Goal: Feedback & Contribution: Leave review/rating

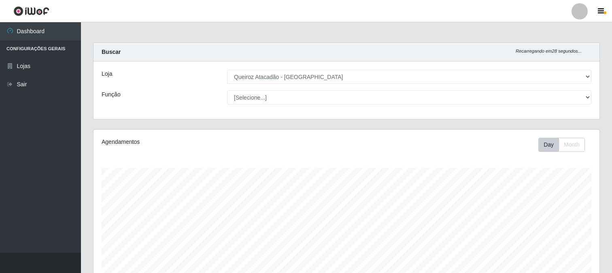
select select "464"
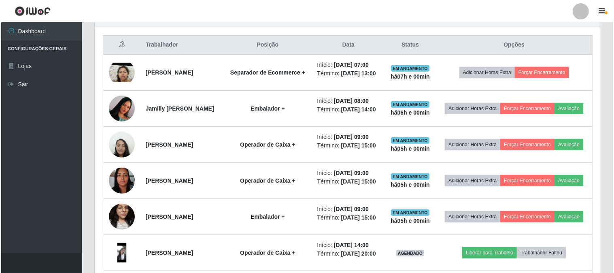
scroll to position [168, 506]
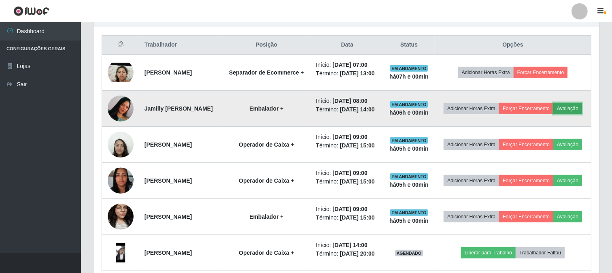
click at [554, 114] on button "Avaliação" at bounding box center [568, 108] width 29 height 11
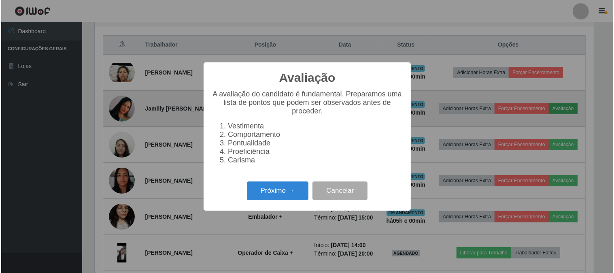
scroll to position [168, 501]
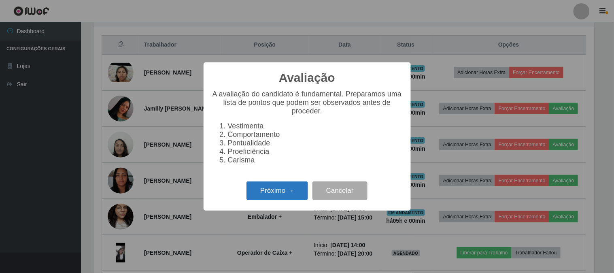
click at [264, 192] on button "Próximo →" at bounding box center [278, 190] width 62 height 19
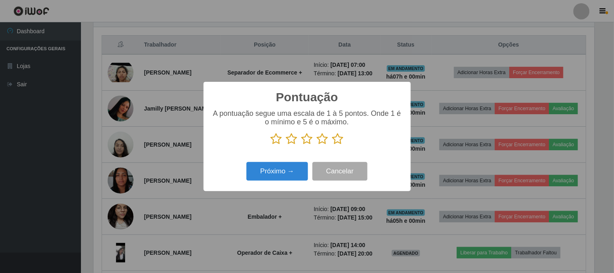
click at [338, 139] on icon at bounding box center [337, 139] width 11 height 12
click at [332, 145] on input "radio" at bounding box center [332, 145] width 0 height 0
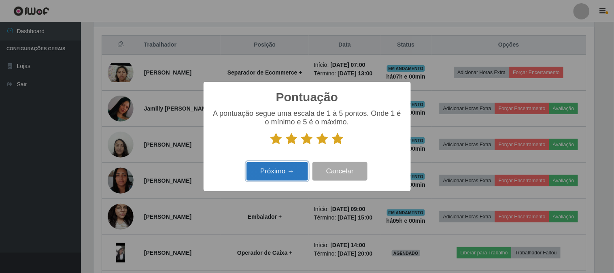
click at [274, 177] on button "Próximo →" at bounding box center [278, 171] width 62 height 19
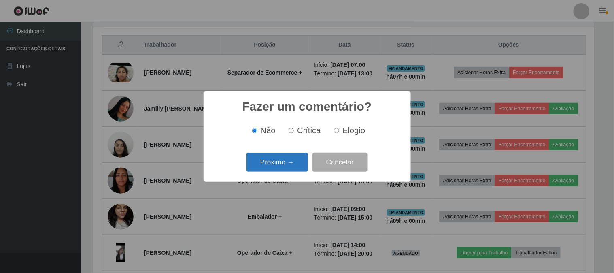
click at [282, 164] on button "Próximo →" at bounding box center [278, 162] width 62 height 19
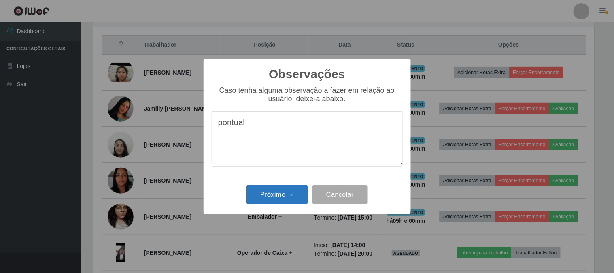
type textarea "pontual"
click at [292, 193] on button "Próximo →" at bounding box center [278, 194] width 62 height 19
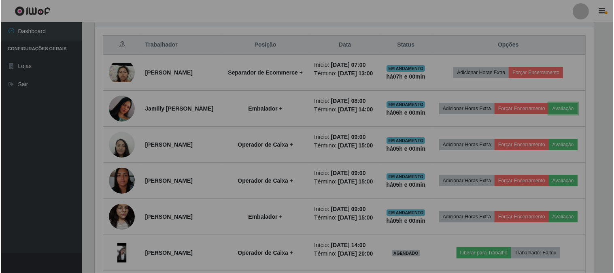
scroll to position [168, 506]
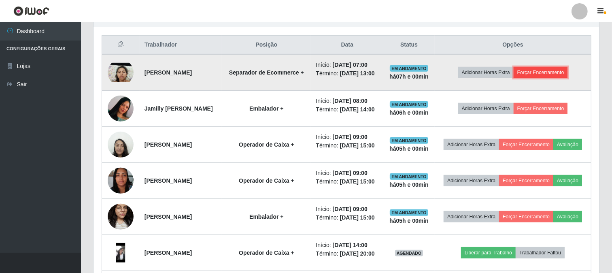
click at [545, 72] on button "Forçar Encerramento" at bounding box center [541, 72] width 54 height 11
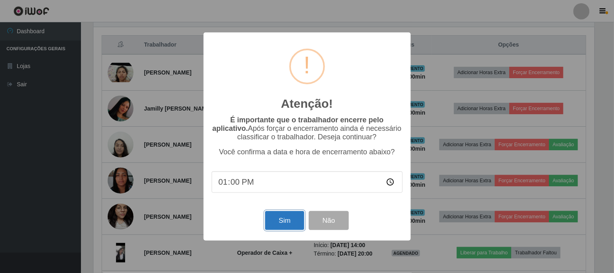
click at [285, 221] on button "Sim" at bounding box center [284, 220] width 39 height 19
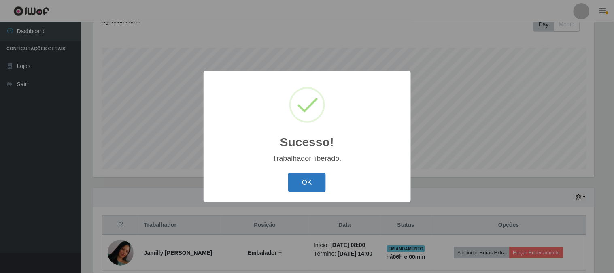
click at [306, 178] on button "OK" at bounding box center [307, 182] width 38 height 19
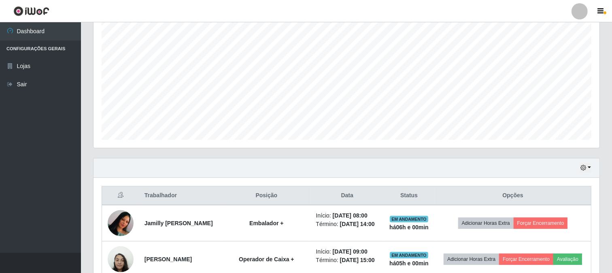
scroll to position [165, 0]
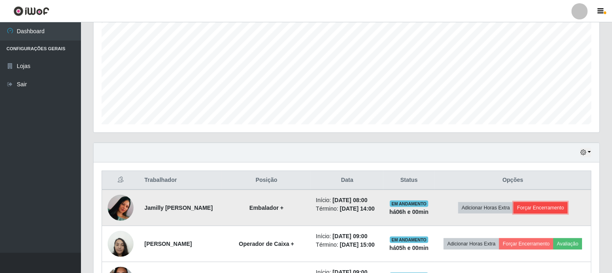
click at [535, 209] on button "Forçar Encerramento" at bounding box center [541, 207] width 54 height 11
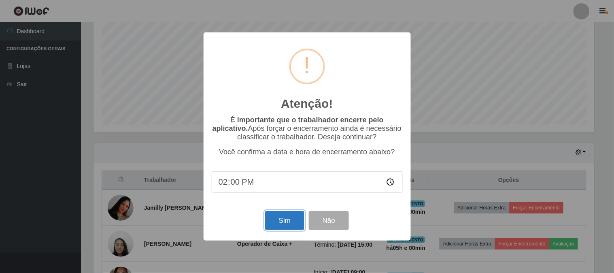
click at [286, 219] on button "Sim" at bounding box center [284, 220] width 39 height 19
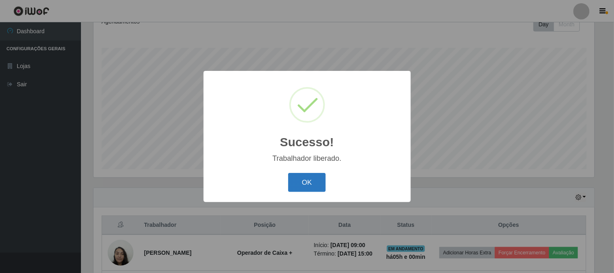
click at [312, 184] on button "OK" at bounding box center [307, 182] width 38 height 19
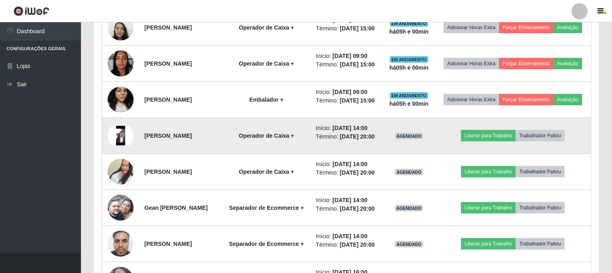
scroll to position [390, 0]
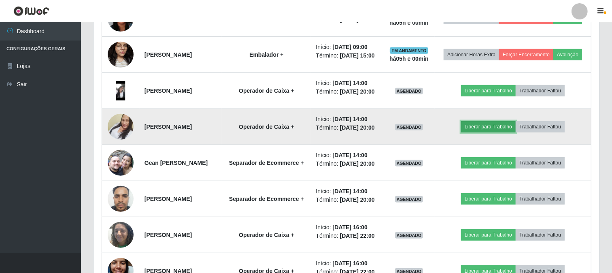
click at [499, 132] on button "Liberar para Trabalho" at bounding box center [488, 126] width 55 height 11
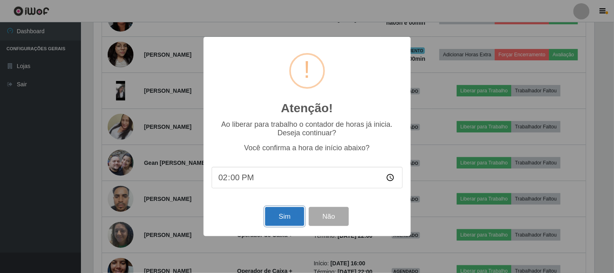
click at [283, 216] on button "Sim" at bounding box center [284, 216] width 39 height 19
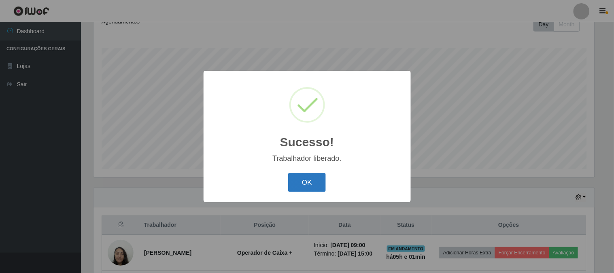
click at [311, 189] on button "OK" at bounding box center [307, 182] width 38 height 19
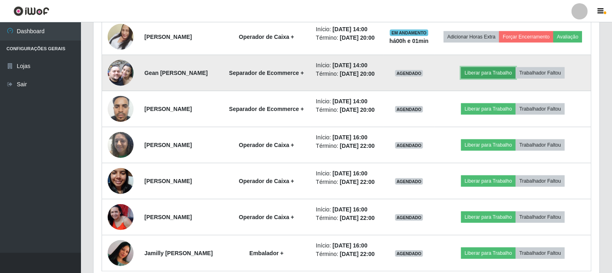
click at [481, 79] on button "Liberar para Trabalho" at bounding box center [488, 72] width 55 height 11
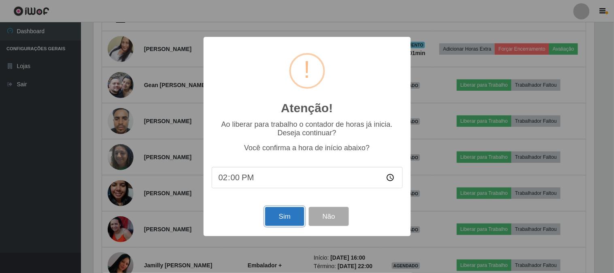
click at [279, 215] on button "Sim" at bounding box center [284, 216] width 39 height 19
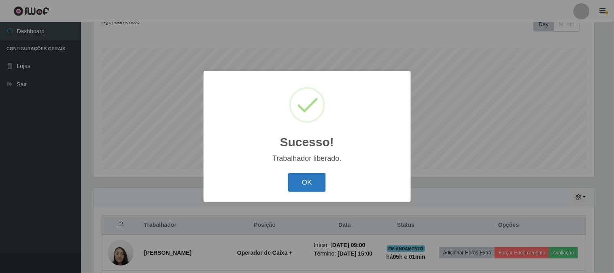
click at [312, 181] on button "OK" at bounding box center [307, 182] width 38 height 19
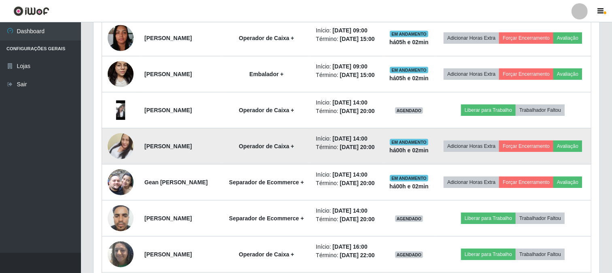
scroll to position [525, 0]
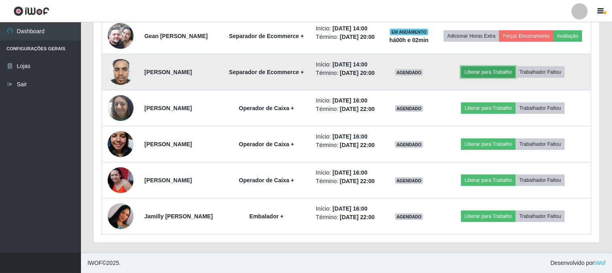
click at [501, 78] on button "Liberar para Trabalho" at bounding box center [488, 71] width 55 height 11
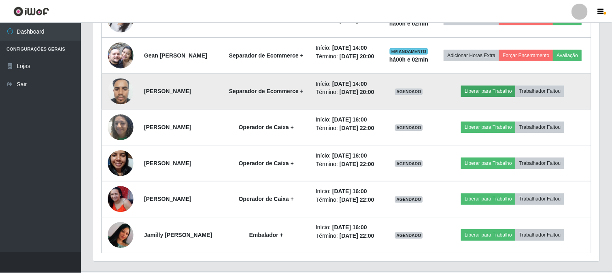
scroll to position [168, 501]
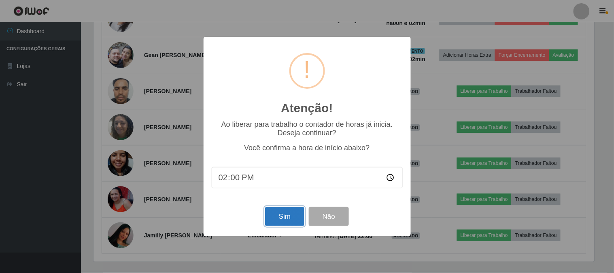
click at [285, 216] on button "Sim" at bounding box center [284, 216] width 39 height 19
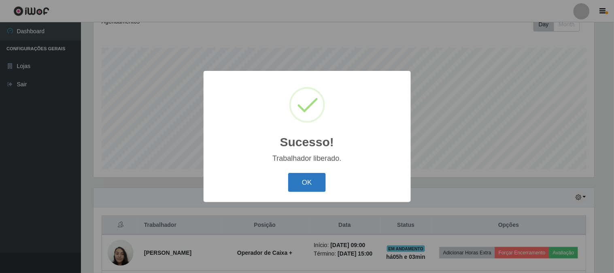
click at [309, 187] on button "OK" at bounding box center [307, 182] width 38 height 19
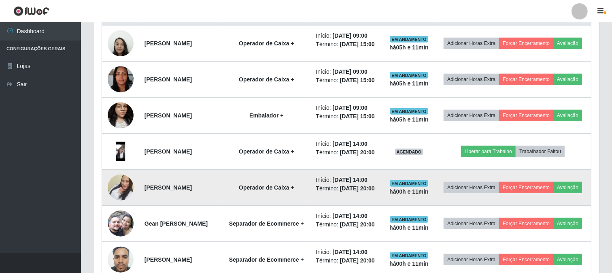
scroll to position [345, 0]
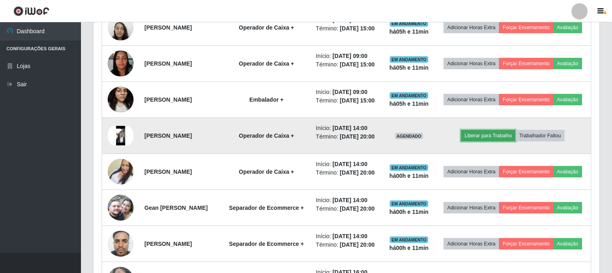
click at [487, 141] on button "Liberar para Trabalho" at bounding box center [488, 135] width 55 height 11
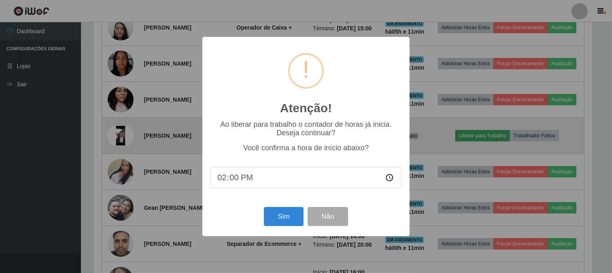
scroll to position [168, 501]
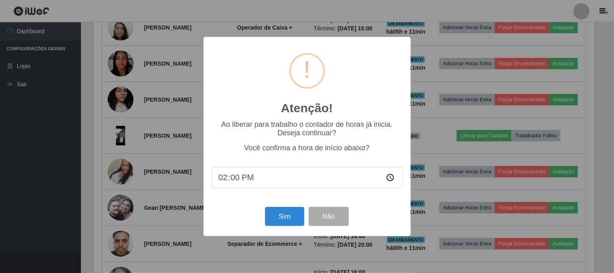
click at [240, 181] on input "14:00" at bounding box center [307, 177] width 191 height 21
click at [236, 180] on input "14:00" at bounding box center [307, 177] width 191 height 21
type input "14:11"
click at [280, 224] on button "Sim" at bounding box center [284, 216] width 39 height 19
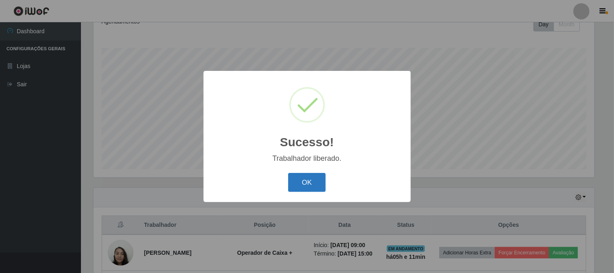
click at [298, 183] on button "OK" at bounding box center [307, 182] width 38 height 19
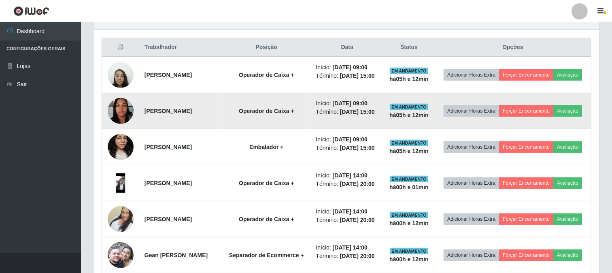
scroll to position [314, 0]
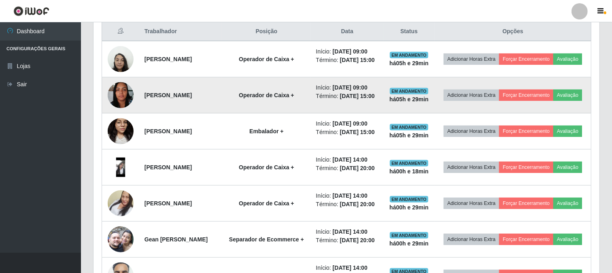
click at [591, 95] on td "Adicionar Horas Extra Forçar Encerramento Avaliação" at bounding box center [513, 95] width 156 height 36
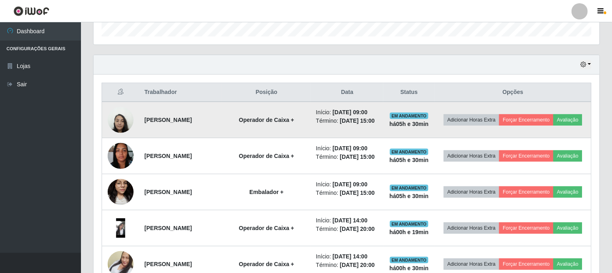
scroll to position [269, 0]
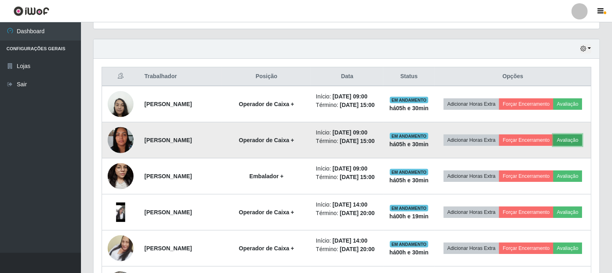
click at [554, 146] on button "Avaliação" at bounding box center [568, 139] width 29 height 11
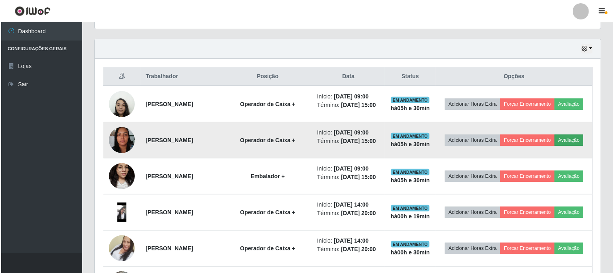
scroll to position [168, 501]
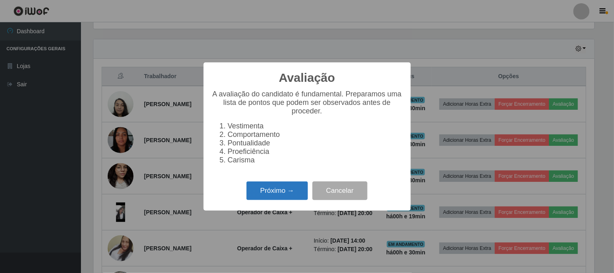
click at [285, 200] on button "Próximo →" at bounding box center [278, 190] width 62 height 19
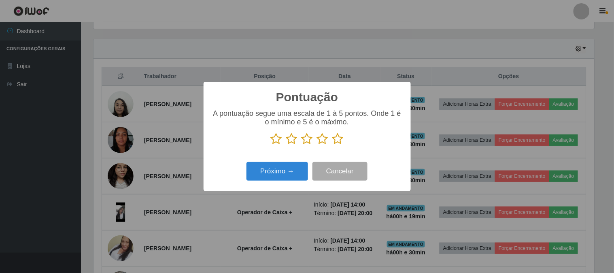
click at [321, 143] on icon at bounding box center [322, 139] width 11 height 12
click at [317, 145] on input "radio" at bounding box center [317, 145] width 0 height 0
click at [286, 170] on button "Próximo →" at bounding box center [278, 171] width 62 height 19
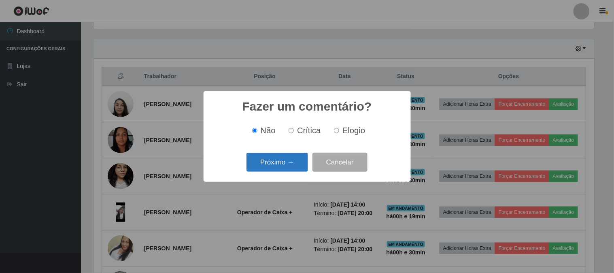
click at [279, 165] on button "Próximo →" at bounding box center [278, 162] width 62 height 19
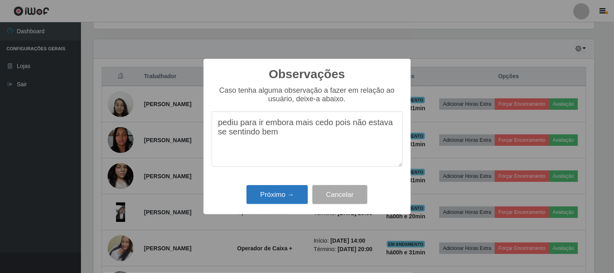
type textarea "pediu para ir embora mais cedo pois não estava se sentindo bem"
click at [281, 196] on button "Próximo →" at bounding box center [278, 194] width 62 height 19
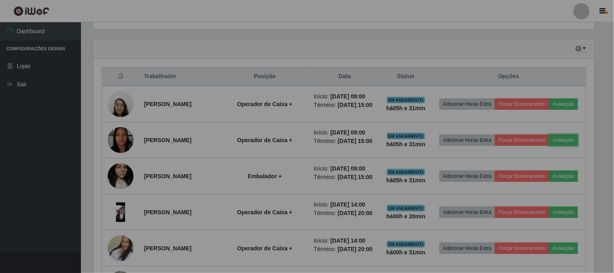
scroll to position [168, 506]
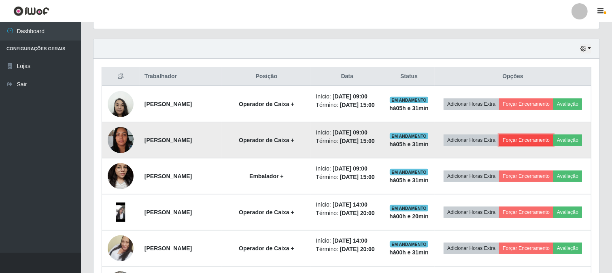
click at [554, 144] on button "Forçar Encerramento" at bounding box center [526, 139] width 54 height 11
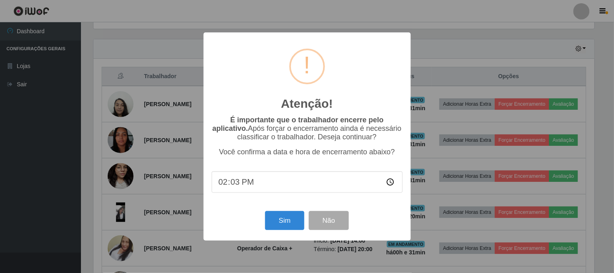
type input "14:30"
type input "14:31"
click at [290, 220] on button "Sim" at bounding box center [284, 220] width 39 height 19
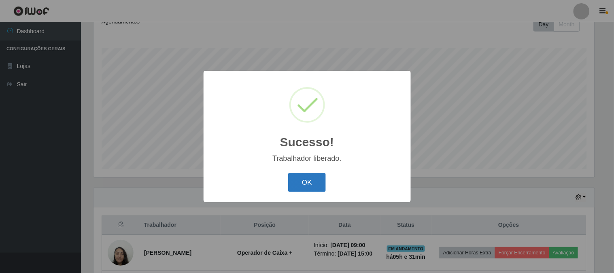
click at [315, 179] on button "OK" at bounding box center [307, 182] width 38 height 19
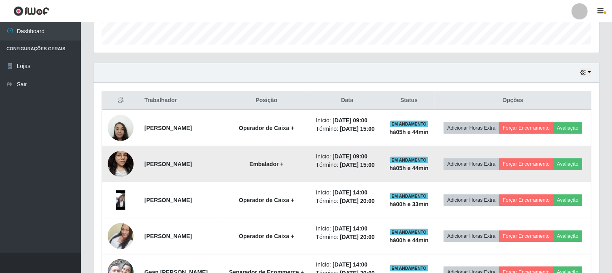
scroll to position [227, 0]
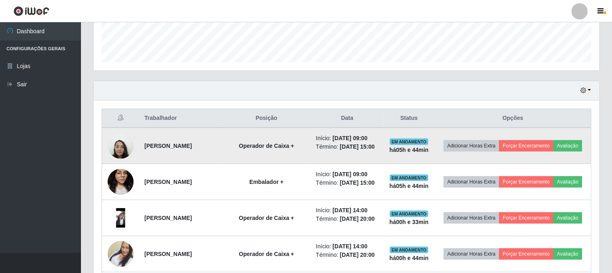
click at [117, 155] on img at bounding box center [121, 145] width 26 height 34
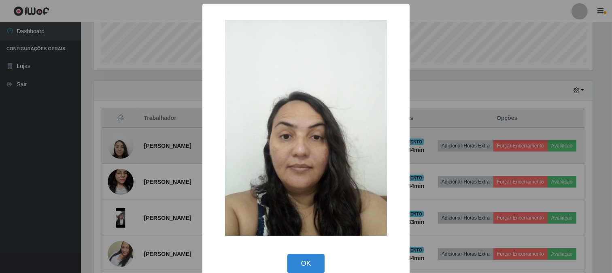
scroll to position [168, 501]
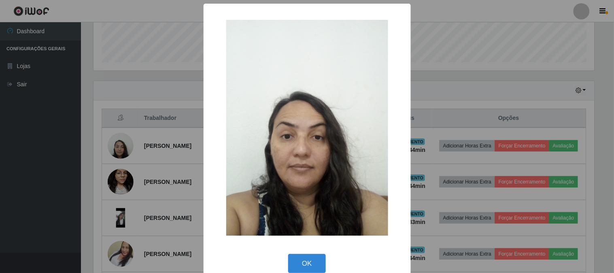
click at [532, 37] on div "× OK Cancel" at bounding box center [307, 136] width 614 height 273
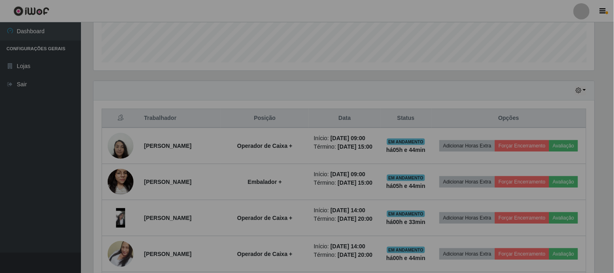
scroll to position [168, 506]
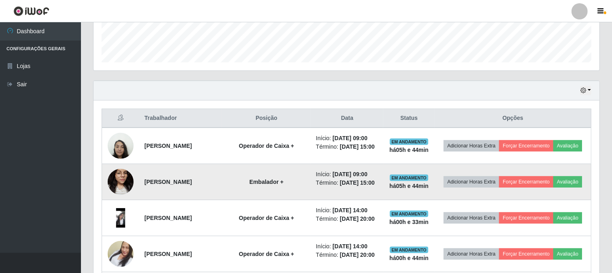
click at [122, 191] on img at bounding box center [121, 181] width 26 height 34
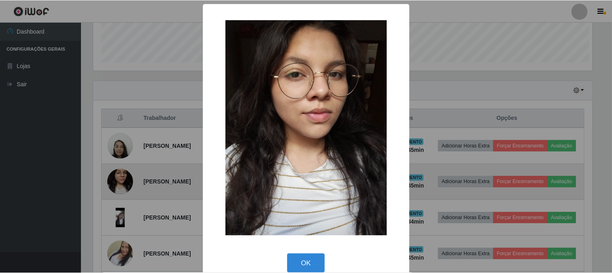
scroll to position [168, 501]
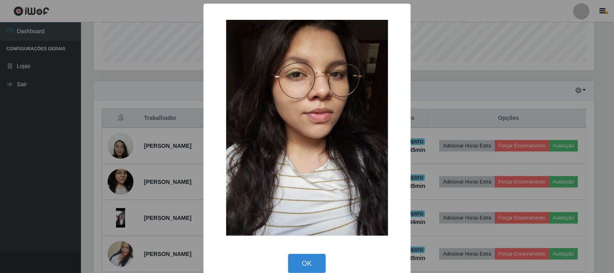
click at [524, 37] on div "× OK Cancel" at bounding box center [307, 136] width 614 height 273
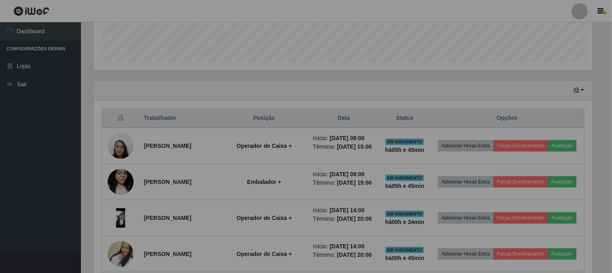
scroll to position [168, 506]
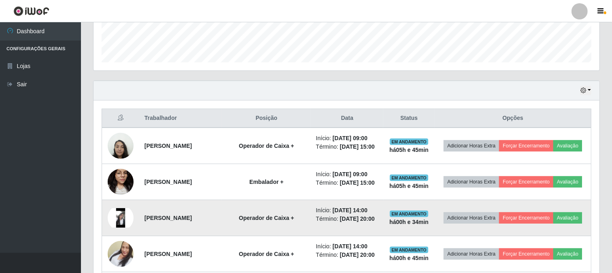
click at [120, 228] on img at bounding box center [121, 217] width 26 height 19
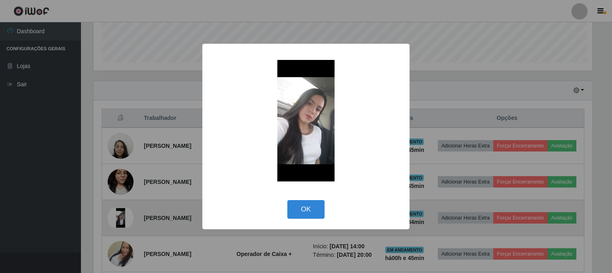
scroll to position [168, 501]
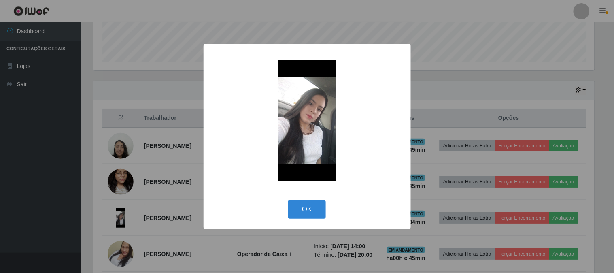
click at [305, 126] on img at bounding box center [307, 120] width 162 height 121
click at [506, 38] on div "× OK Cancel" at bounding box center [307, 136] width 614 height 273
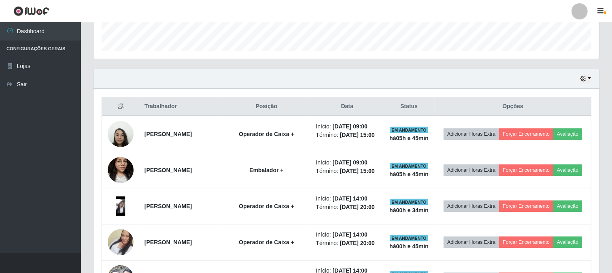
scroll to position [317, 0]
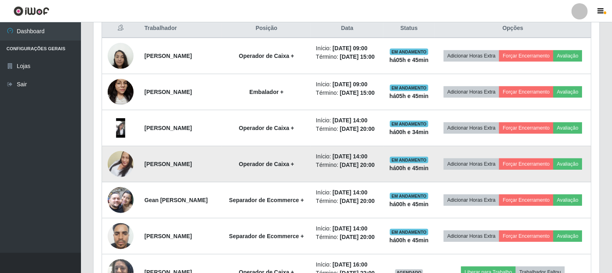
click at [126, 184] on img at bounding box center [121, 164] width 26 height 46
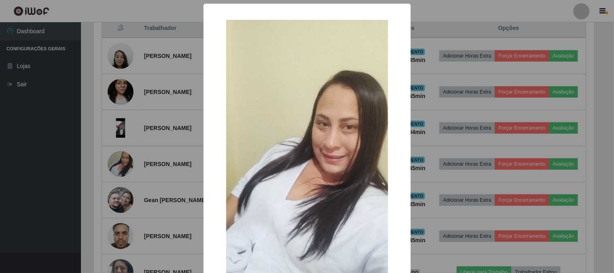
click at [485, 6] on div "× OK Cancel" at bounding box center [307, 136] width 614 height 273
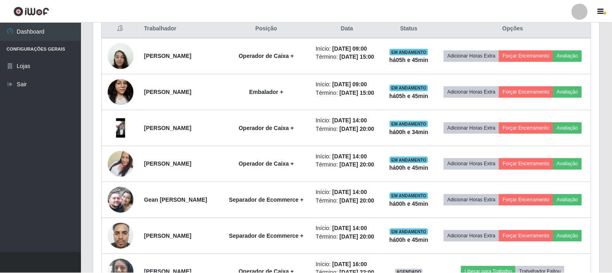
scroll to position [168, 506]
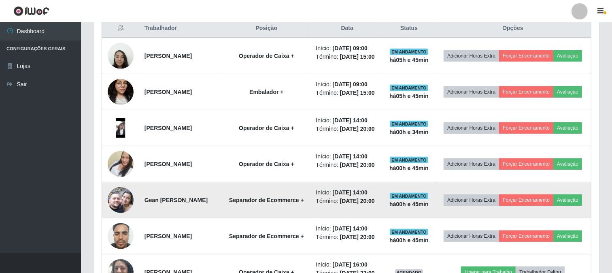
click at [113, 223] on img at bounding box center [121, 200] width 26 height 46
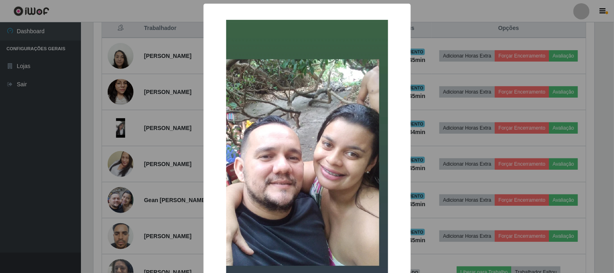
click at [501, 9] on div "× OK Cancel" at bounding box center [307, 136] width 614 height 273
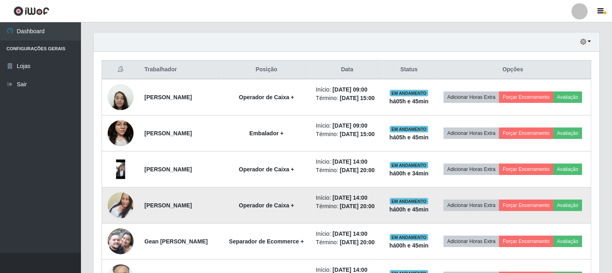
scroll to position [272, 0]
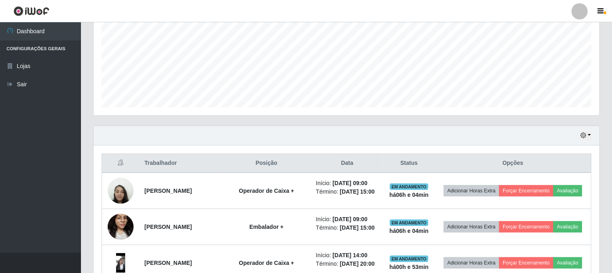
drag, startPoint x: 339, startPoint y: 130, endPoint x: 294, endPoint y: 168, distance: 59.5
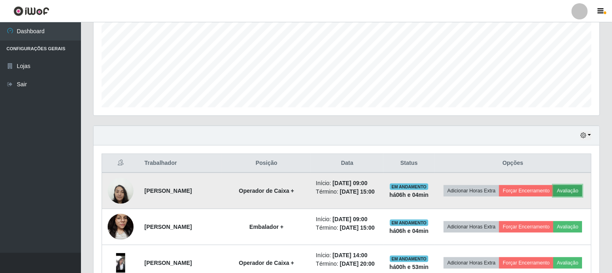
click at [554, 196] on button "Avaliação" at bounding box center [568, 190] width 29 height 11
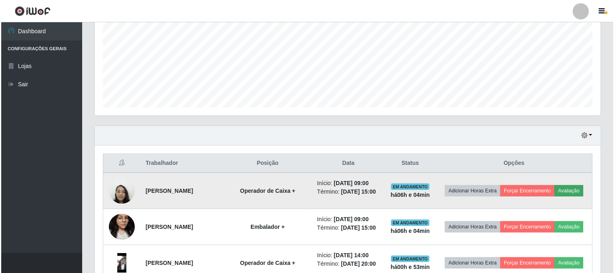
scroll to position [168, 501]
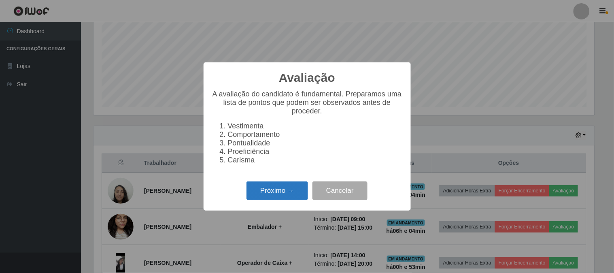
click at [262, 195] on button "Próximo →" at bounding box center [278, 190] width 62 height 19
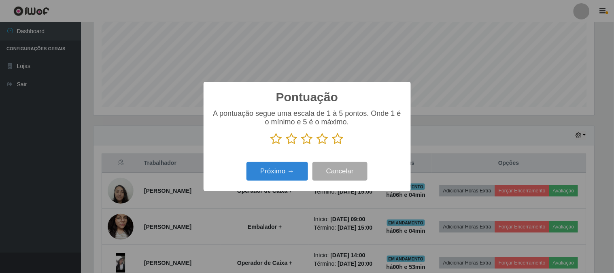
scroll to position [404797, 404464]
click at [321, 138] on icon at bounding box center [322, 139] width 11 height 12
click at [317, 145] on input "radio" at bounding box center [317, 145] width 0 height 0
click at [294, 168] on button "Próximo →" at bounding box center [278, 171] width 62 height 19
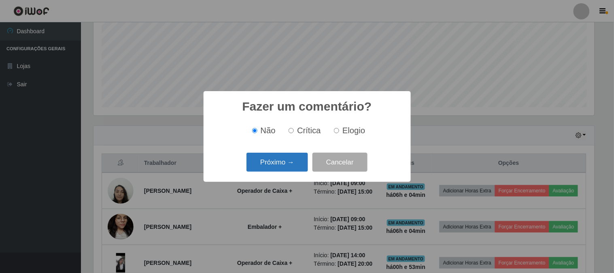
click at [289, 163] on button "Próximo →" at bounding box center [278, 162] width 62 height 19
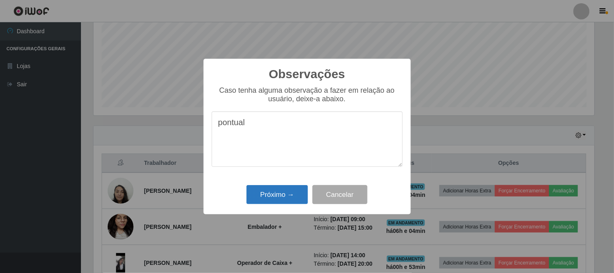
type textarea "pontual"
click at [288, 199] on button "Próximo →" at bounding box center [278, 194] width 62 height 19
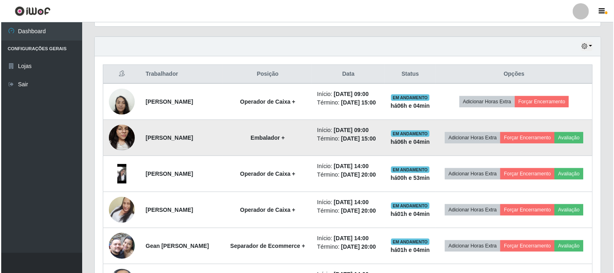
scroll to position [272, 0]
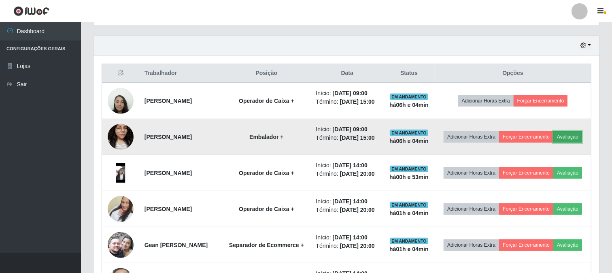
click at [554, 143] on button "Avaliação" at bounding box center [568, 136] width 29 height 11
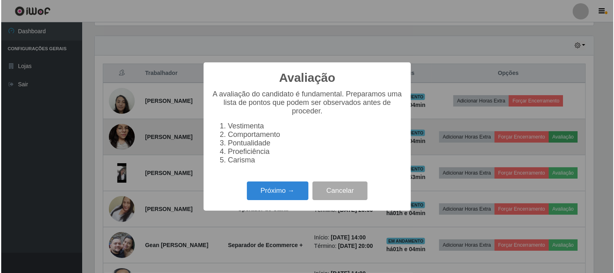
scroll to position [168, 501]
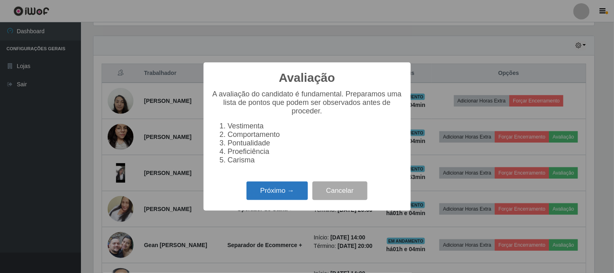
click at [269, 194] on button "Próximo →" at bounding box center [278, 190] width 62 height 19
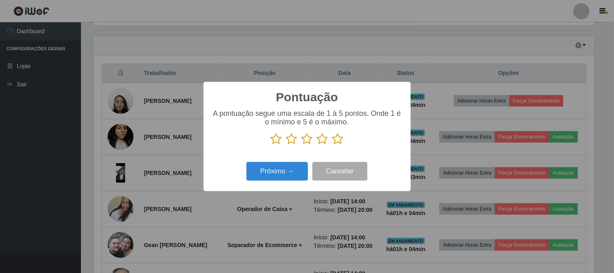
click at [339, 140] on icon at bounding box center [337, 139] width 11 height 12
click at [332, 145] on input "radio" at bounding box center [332, 145] width 0 height 0
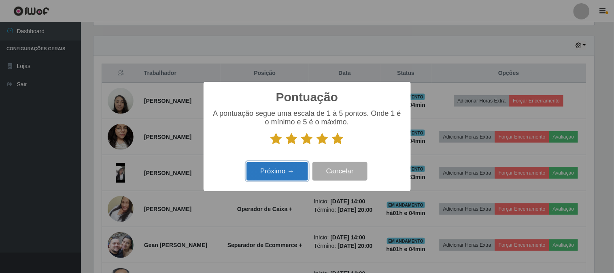
click at [286, 173] on button "Próximo →" at bounding box center [278, 171] width 62 height 19
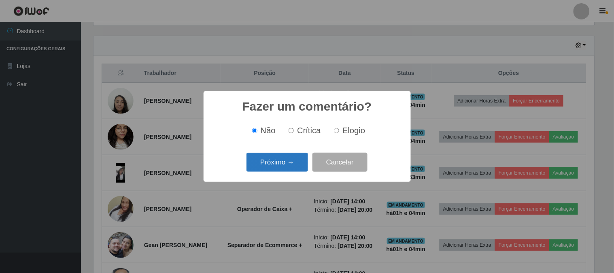
click at [275, 160] on button "Próximo →" at bounding box center [278, 162] width 62 height 19
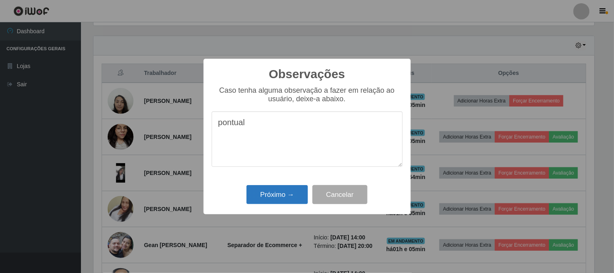
type textarea "pontual"
click at [272, 193] on button "Próximo →" at bounding box center [278, 194] width 62 height 19
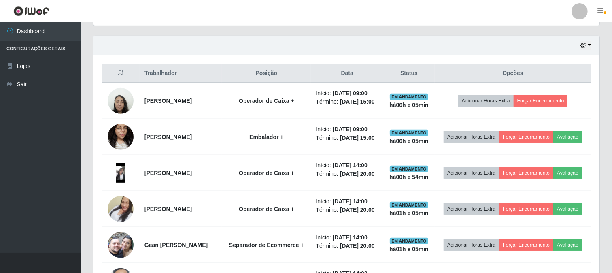
scroll to position [168, 506]
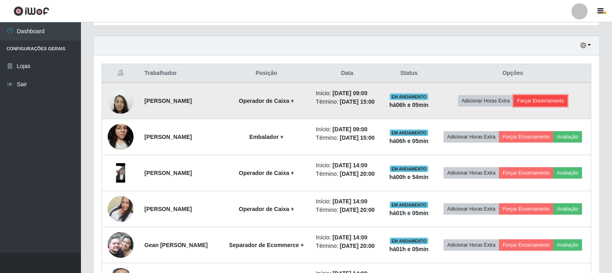
click at [562, 100] on button "Forçar Encerramento" at bounding box center [541, 100] width 54 height 11
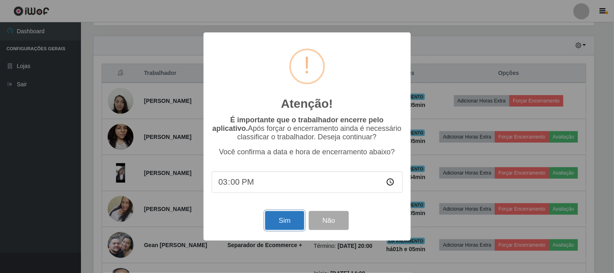
click at [290, 220] on button "Sim" at bounding box center [284, 220] width 39 height 19
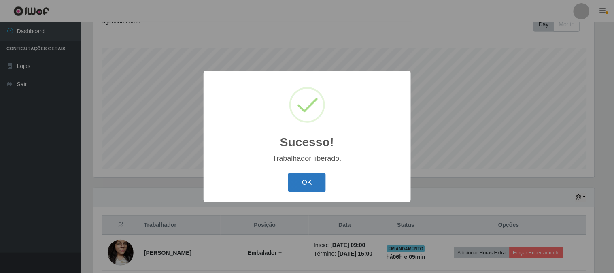
click at [313, 183] on button "OK" at bounding box center [307, 182] width 38 height 19
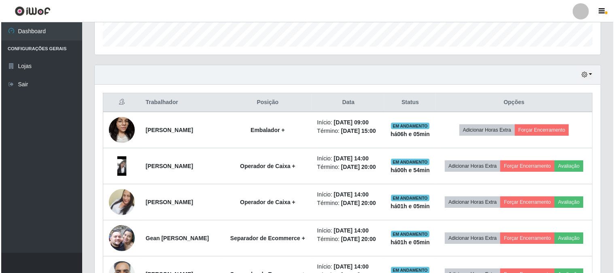
scroll to position [256, 0]
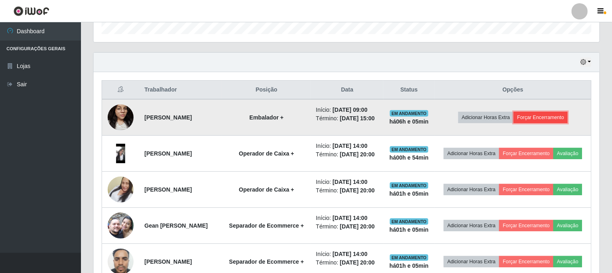
click at [535, 123] on button "Forçar Encerramento" at bounding box center [541, 117] width 54 height 11
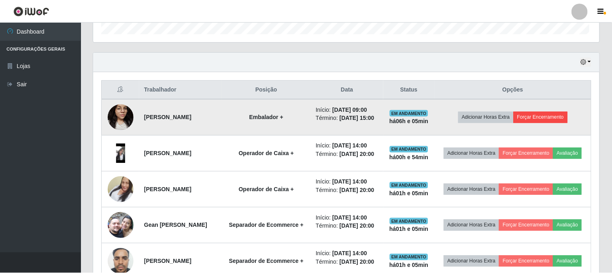
scroll to position [168, 501]
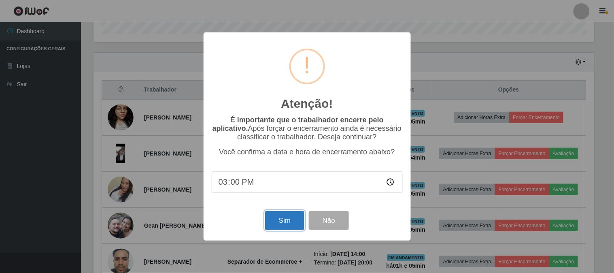
click at [277, 225] on button "Sim" at bounding box center [284, 220] width 39 height 19
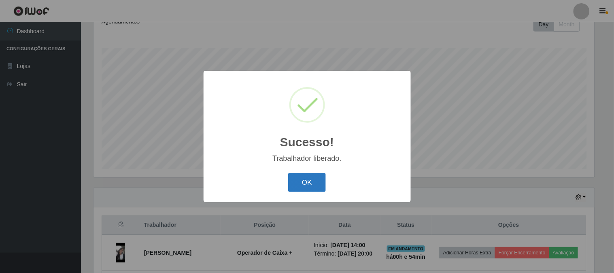
click at [300, 179] on button "OK" at bounding box center [307, 182] width 38 height 19
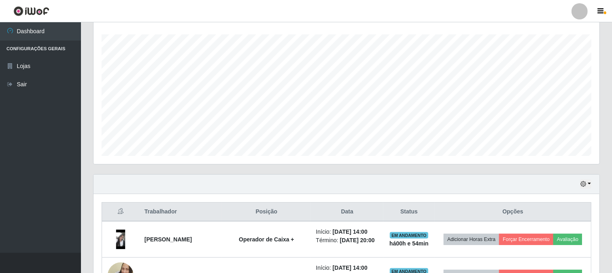
scroll to position [120, 0]
